Goal: Task Accomplishment & Management: Manage account settings

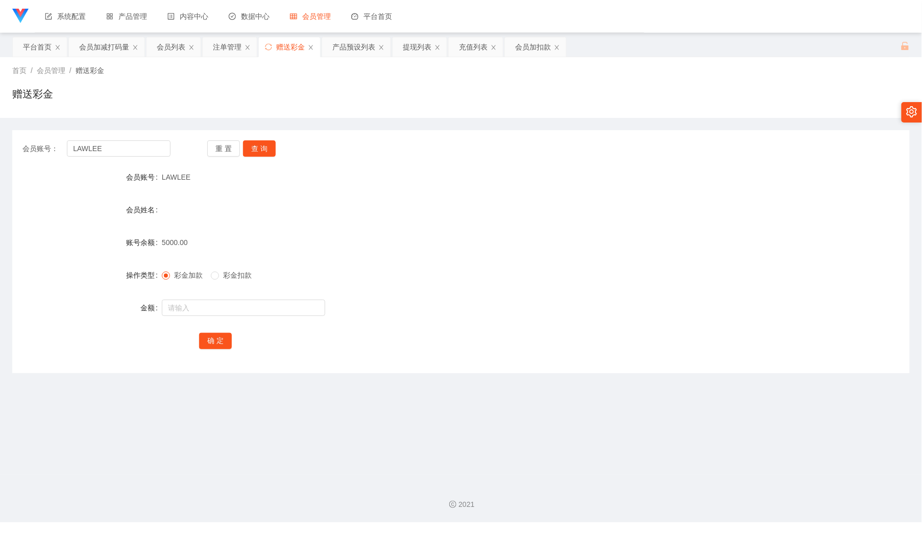
click at [247, 184] on div "LAWLEE" at bounding box center [424, 177] width 524 height 20
drag, startPoint x: 166, startPoint y: 46, endPoint x: 440, endPoint y: 171, distance: 301.0
click at [169, 46] on div "会员列表" at bounding box center [171, 46] width 29 height 19
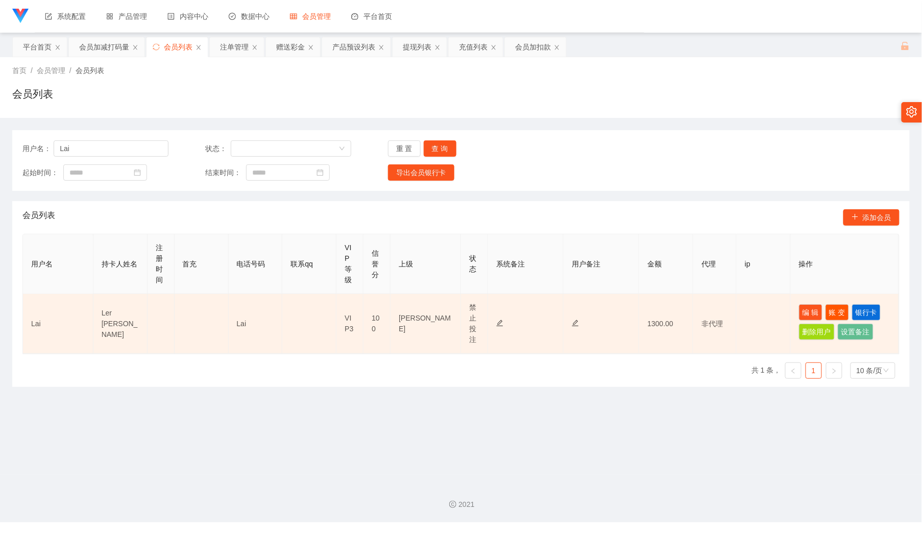
click at [807, 303] on td "编 辑 账 变 银行卡 删除用户 设置备注" at bounding box center [844, 324] width 108 height 60
click at [807, 308] on button "编 辑" at bounding box center [810, 312] width 23 height 16
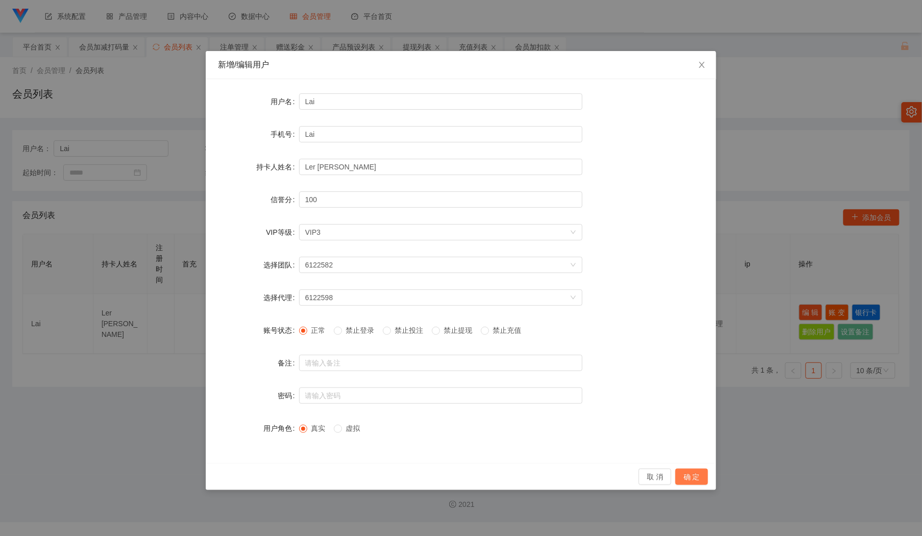
click at [697, 474] on button "确 定" at bounding box center [691, 476] width 33 height 16
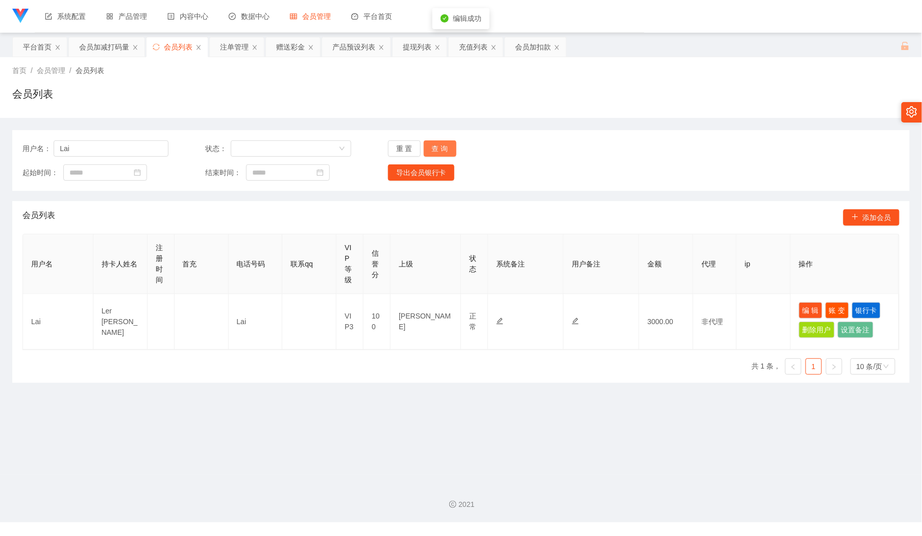
click at [428, 147] on button "查 询" at bounding box center [440, 148] width 33 height 16
click at [511, 105] on div "会员列表" at bounding box center [460, 97] width 897 height 23
click at [427, 148] on button "查 询" at bounding box center [440, 148] width 33 height 16
click at [437, 138] on div "用户名： Lai 状态： 重 置 查 询 起始时间： 结束时间： 导出会员银行卡" at bounding box center [460, 160] width 897 height 61
click at [437, 142] on button "查 询" at bounding box center [440, 148] width 33 height 16
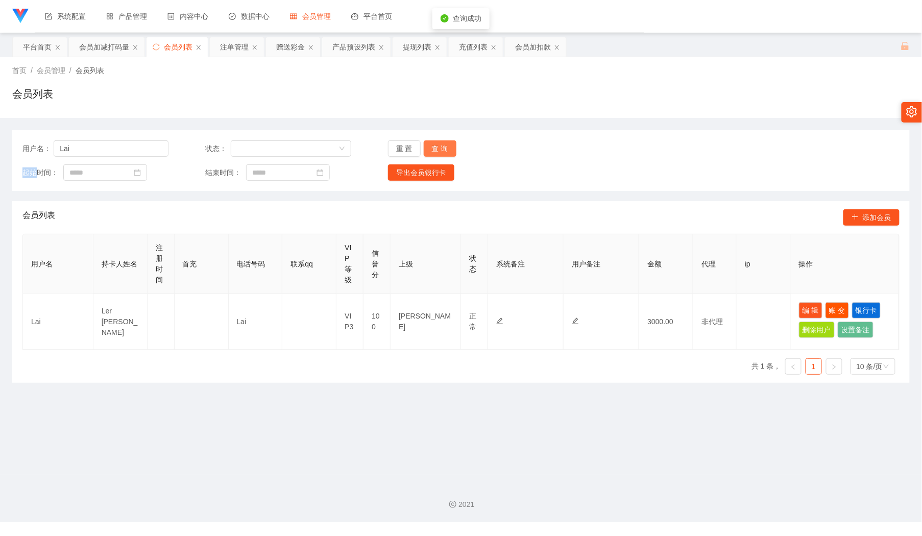
click at [438, 142] on div "重 置 查 询" at bounding box center [461, 148] width 146 height 16
click at [439, 142] on button "查 询" at bounding box center [440, 148] width 33 height 16
click at [439, 142] on div "重 置 查 询" at bounding box center [461, 148] width 146 height 16
click at [439, 142] on button "查 询" at bounding box center [440, 148] width 33 height 16
click at [439, 142] on div "重 置 查 询" at bounding box center [461, 148] width 146 height 16
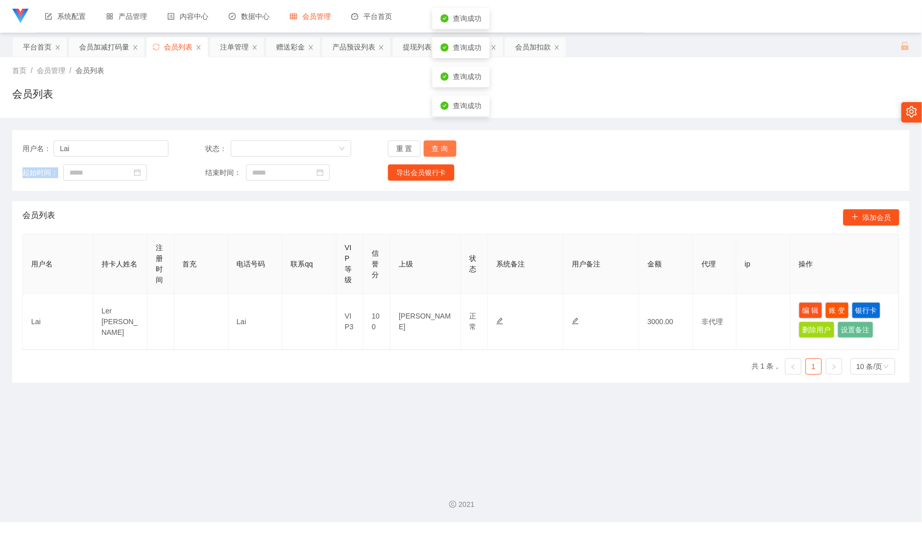
click at [439, 142] on button "查 询" at bounding box center [440, 148] width 33 height 16
click at [439, 142] on div "重 置 查 询" at bounding box center [461, 148] width 146 height 16
click at [439, 142] on div "查询成功" at bounding box center [460, 135] width 57 height 21
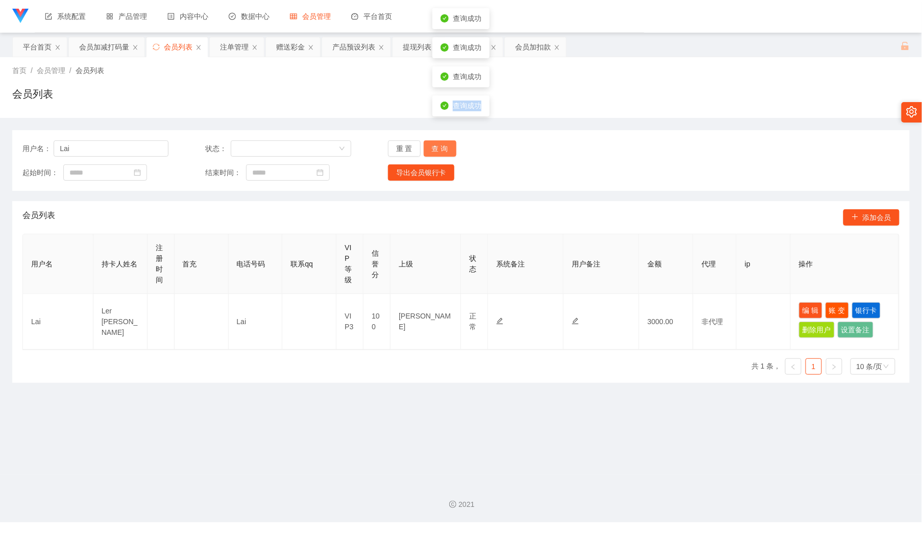
click at [425, 150] on button "查 询" at bounding box center [440, 148] width 33 height 16
click at [425, 150] on div "重 置 查 询" at bounding box center [461, 148] width 146 height 16
click at [425, 150] on button "查 询" at bounding box center [440, 148] width 33 height 16
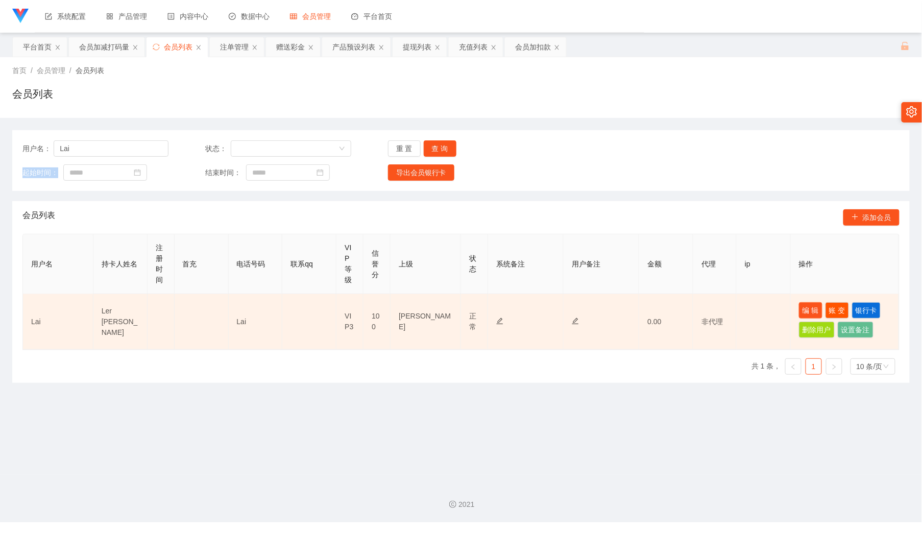
click at [803, 307] on button "编 辑" at bounding box center [810, 310] width 23 height 16
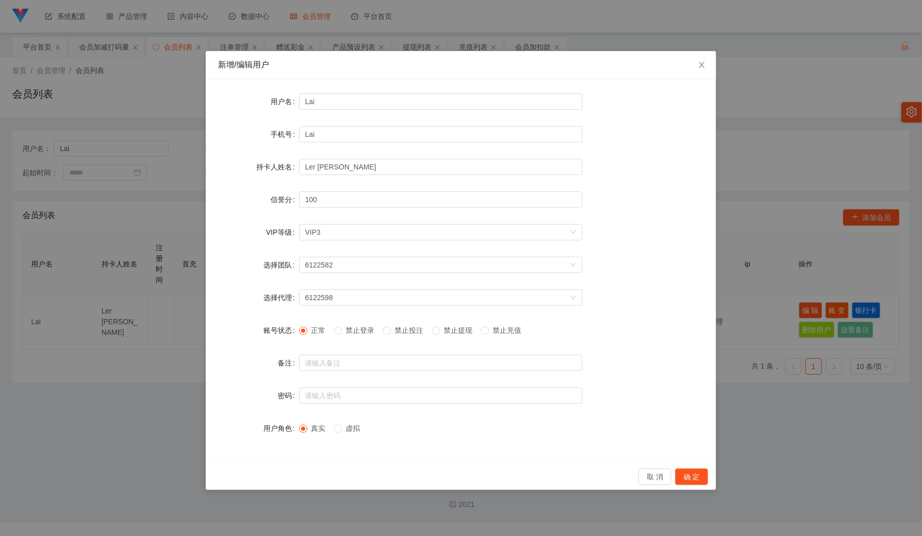
click at [411, 335] on label "禁止投注" at bounding box center [405, 330] width 45 height 11
drag, startPoint x: 699, startPoint y: 476, endPoint x: 701, endPoint y: 459, distance: 16.9
click at [698, 476] on button "确 定" at bounding box center [691, 476] width 33 height 16
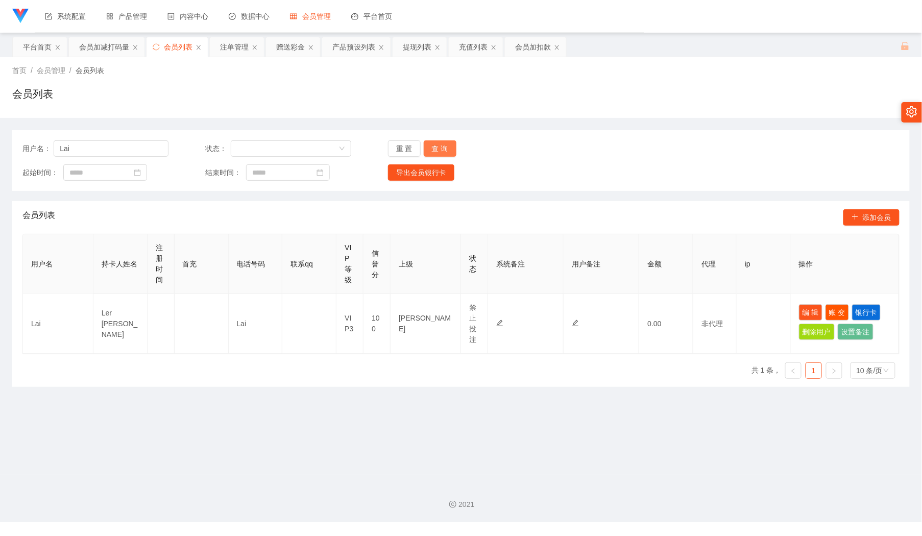
click at [434, 144] on button "查 询" at bounding box center [440, 148] width 33 height 16
click at [425, 152] on button "查 询" at bounding box center [440, 148] width 33 height 16
click at [439, 144] on button "查 询" at bounding box center [440, 148] width 33 height 16
click at [280, 43] on div "赠送彩金" at bounding box center [290, 46] width 29 height 19
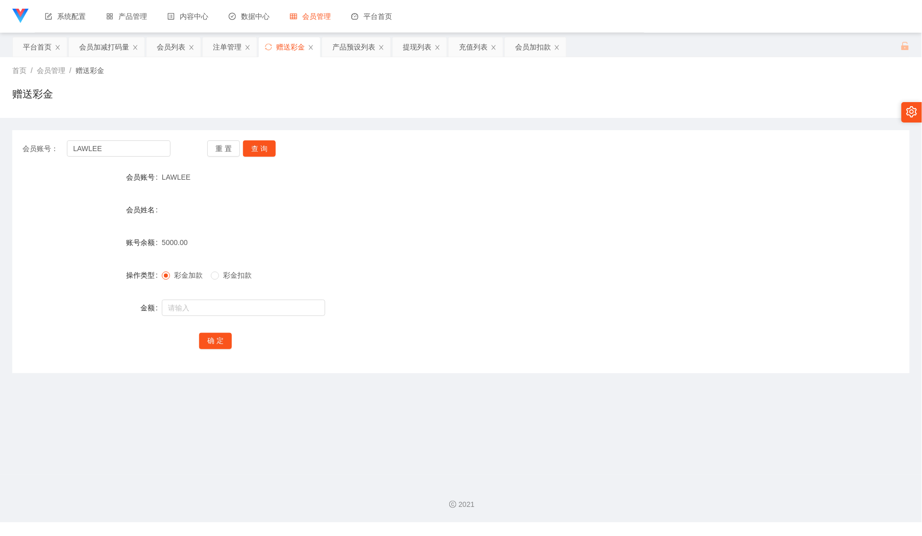
click at [169, 142] on div "会员账号： [PERSON_NAME] 查 询" at bounding box center [460, 148] width 897 height 16
drag, startPoint x: 284, startPoint y: 151, endPoint x: 274, endPoint y: 147, distance: 10.5
click at [282, 151] on div "重 置 查 询" at bounding box center [281, 148] width 148 height 16
click at [273, 146] on button "查 询" at bounding box center [259, 148] width 33 height 16
click at [219, 309] on input "text" at bounding box center [243, 308] width 163 height 16
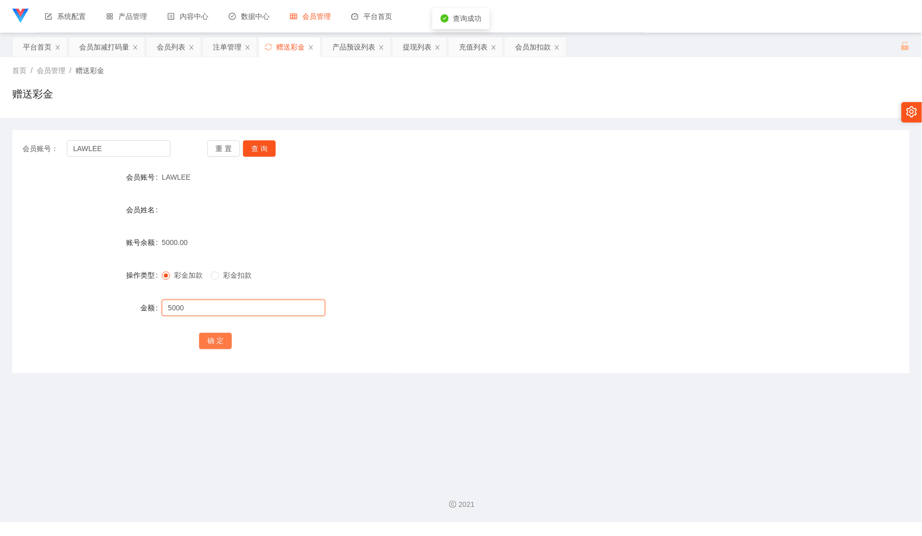
type input "5000"
click at [218, 343] on button "确 定" at bounding box center [215, 341] width 33 height 16
drag, startPoint x: 136, startPoint y: 151, endPoint x: 160, endPoint y: 146, distance: 25.0
click at [137, 151] on input "LAWLEE" at bounding box center [118, 148] width 103 height 16
paste input "[PERSON_NAME]"
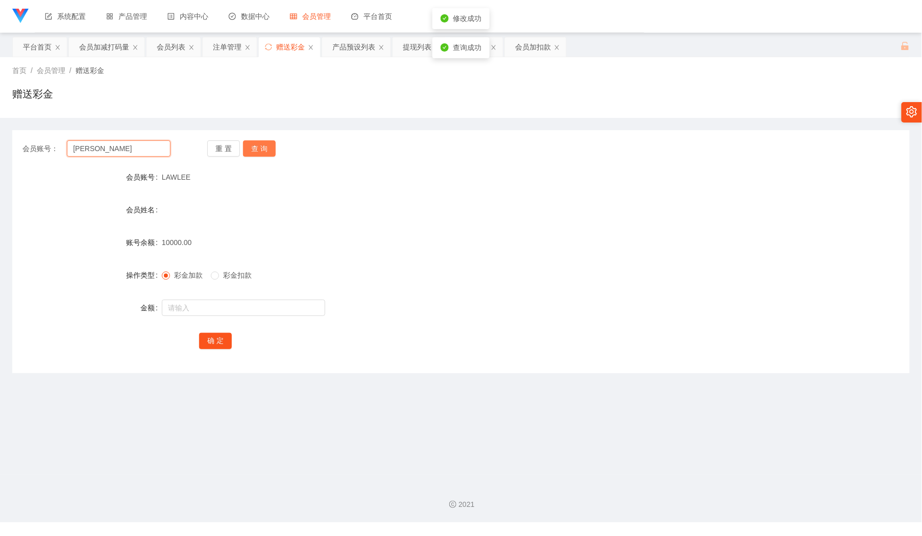
type input "[PERSON_NAME]"
click at [262, 150] on button "查 询" at bounding box center [259, 148] width 33 height 16
click at [233, 310] on input "text" at bounding box center [243, 308] width 163 height 16
type input "2000"
drag, startPoint x: 213, startPoint y: 339, endPoint x: 337, endPoint y: 277, distance: 139.2
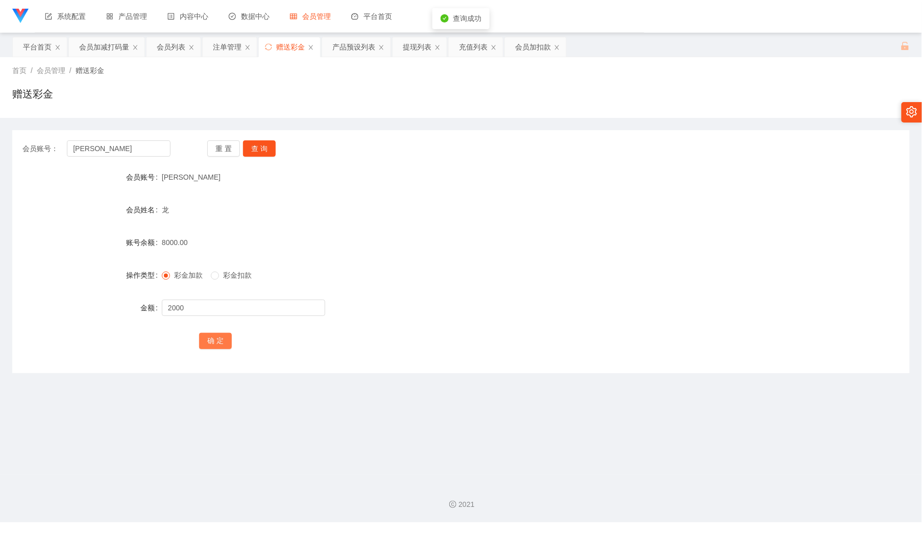
click at [214, 339] on button "确 定" at bounding box center [215, 341] width 33 height 16
